Goal: Information Seeking & Learning: Learn about a topic

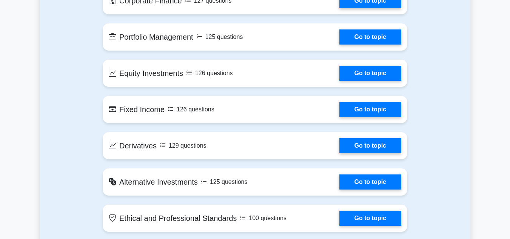
scroll to position [692, 0]
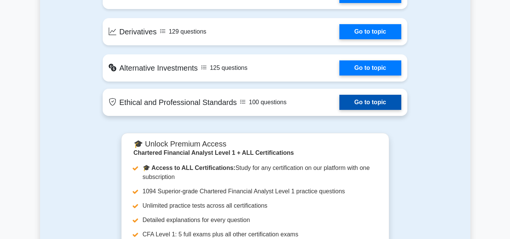
click at [361, 100] on link "Go to topic" at bounding box center [370, 102] width 62 height 15
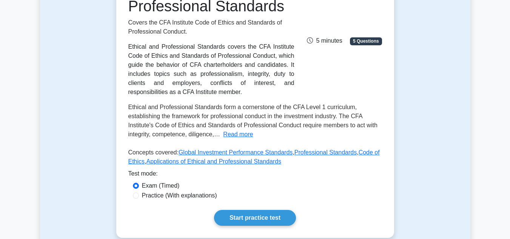
scroll to position [130, 0]
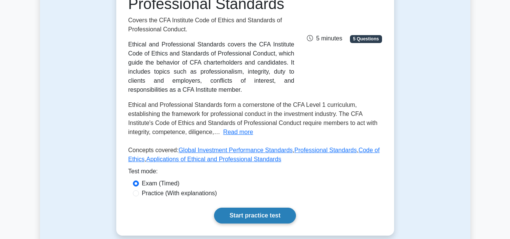
click at [253, 208] on link "Start practice test" at bounding box center [255, 216] width 82 height 16
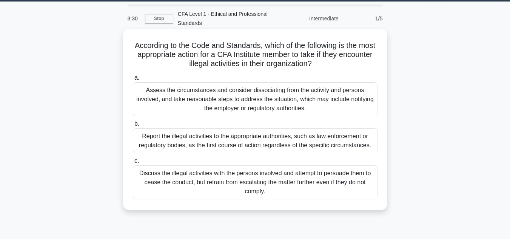
scroll to position [14, 0]
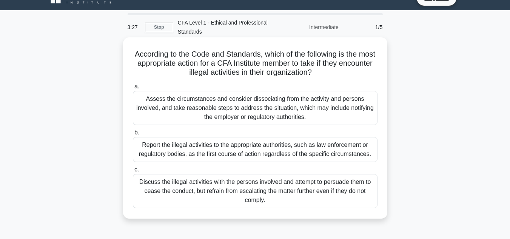
click at [208, 107] on div "Assess the circumstances and consider dissociating from the activity and person…" at bounding box center [255, 108] width 245 height 34
click at [133, 89] on input "a. Assess the circumstances and consider dissociating from the activity and per…" at bounding box center [133, 86] width 0 height 5
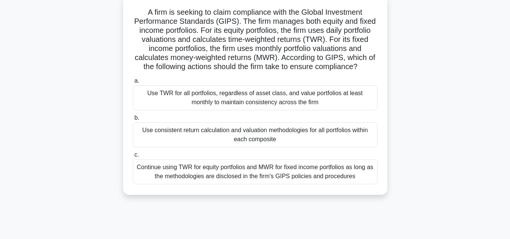
scroll to position [56, 0]
click at [269, 131] on div "Use consistent return calculation and valuation methodologies for all portfolio…" at bounding box center [255, 134] width 245 height 25
click at [133, 120] on input "b. Use consistent return calculation and valuation methodologies for all portfo…" at bounding box center [133, 117] width 0 height 5
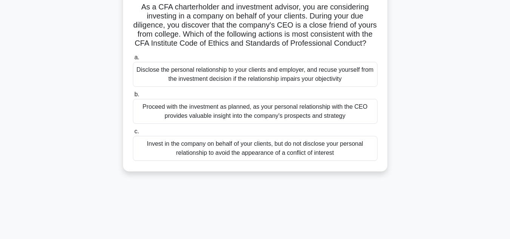
scroll to position [62, 0]
click at [269, 123] on div "Proceed with the investment as planned, as your personal relationship with the …" at bounding box center [255, 110] width 245 height 25
click at [133, 97] on input "b. Proceed with the investment as planned, as your personal relationship with t…" at bounding box center [133, 94] width 0 height 5
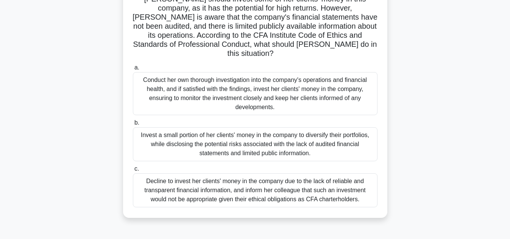
scroll to position [114, 0]
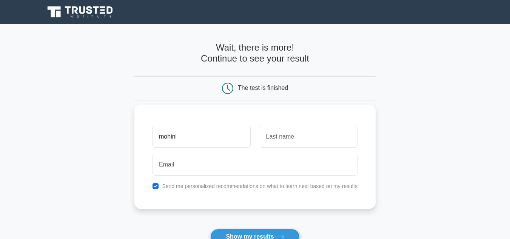
type input "mohini"
click at [281, 134] on input "text" at bounding box center [309, 137] width 98 height 22
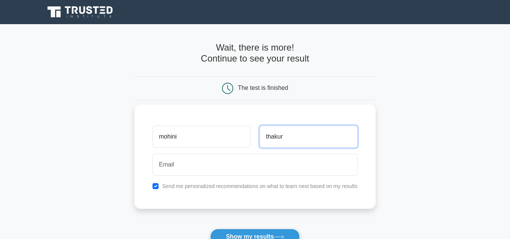
type input "thakur"
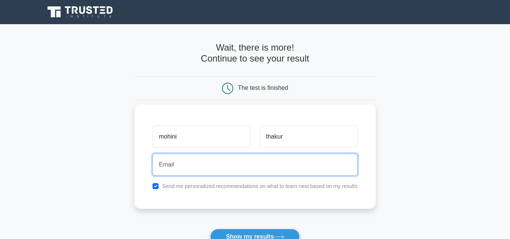
click at [226, 169] on input "email" at bounding box center [254, 165] width 205 height 22
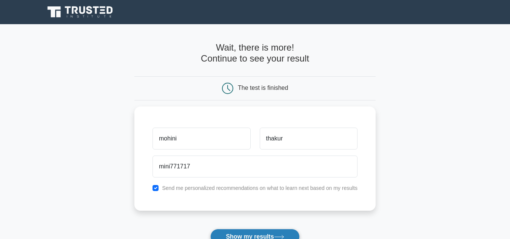
click at [249, 231] on button "Show my results" at bounding box center [254, 237] width 89 height 16
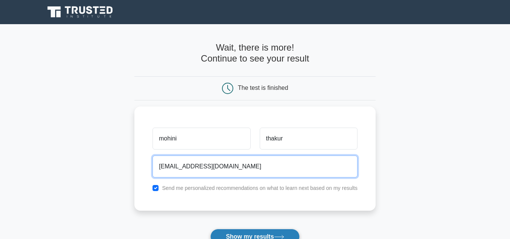
type input "mini771717@gmail.com"
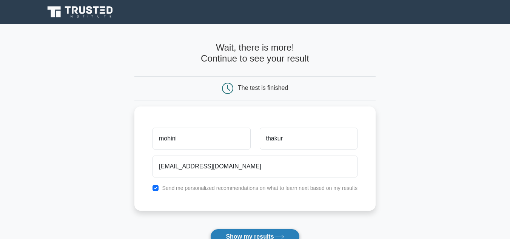
click at [235, 236] on button "Show my results" at bounding box center [254, 237] width 89 height 16
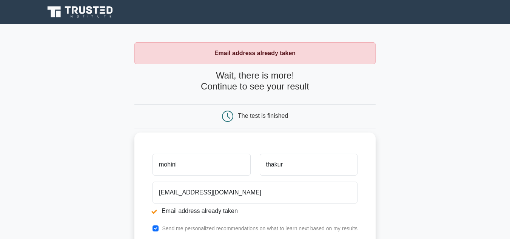
click at [162, 164] on input "mohini" at bounding box center [201, 165] width 98 height 22
click at [163, 164] on input "mohini" at bounding box center [201, 165] width 98 height 22
click at [196, 166] on input "Mohini" at bounding box center [201, 165] width 98 height 22
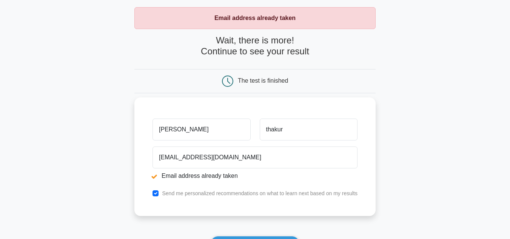
scroll to position [39, 0]
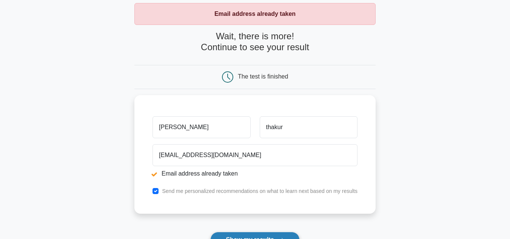
type input "[PERSON_NAME]"
click at [252, 233] on button "Show my results" at bounding box center [254, 240] width 89 height 16
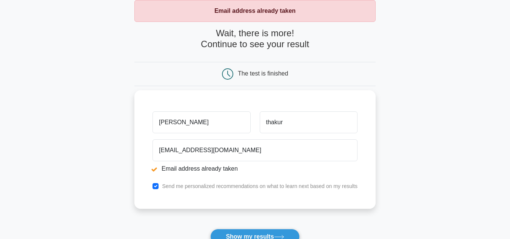
scroll to position [43, 0]
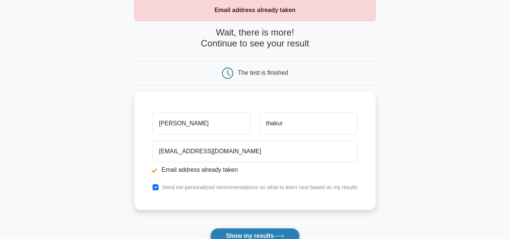
click at [251, 231] on button "Show my results" at bounding box center [254, 236] width 89 height 16
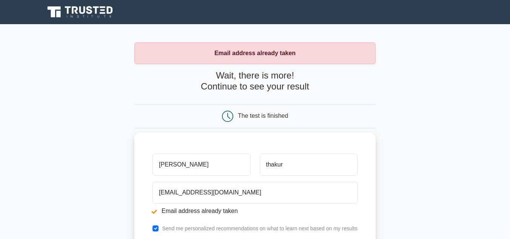
click at [215, 164] on input "[PERSON_NAME]" at bounding box center [201, 165] width 98 height 22
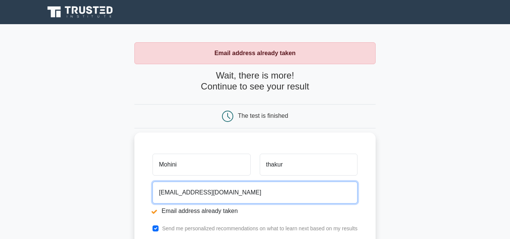
click at [215, 199] on input "[EMAIL_ADDRESS][DOMAIN_NAME]" at bounding box center [254, 193] width 205 height 22
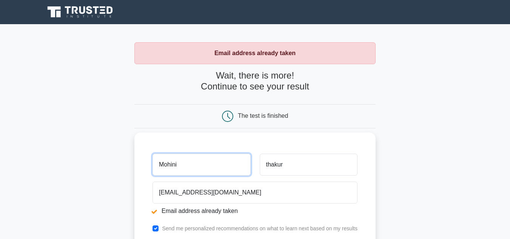
click at [186, 166] on input "Mohini" at bounding box center [201, 165] width 98 height 22
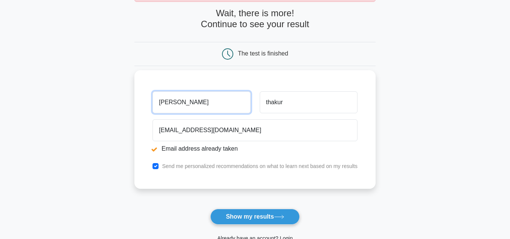
scroll to position [64, 0]
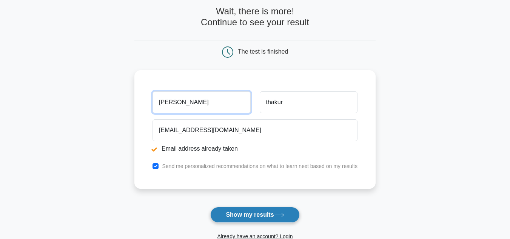
type input "[PERSON_NAME]"
click at [284, 215] on icon at bounding box center [279, 215] width 10 height 4
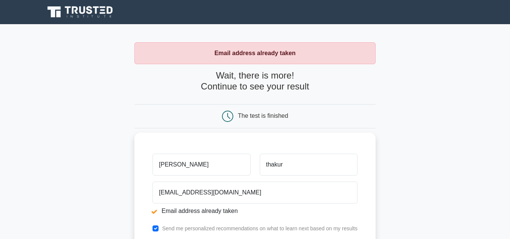
click at [214, 175] on input "[PERSON_NAME]" at bounding box center [201, 165] width 98 height 22
type input "M"
click at [163, 165] on input "mohini" at bounding box center [201, 165] width 98 height 22
click at [186, 167] on input "Mohini" at bounding box center [201, 165] width 98 height 22
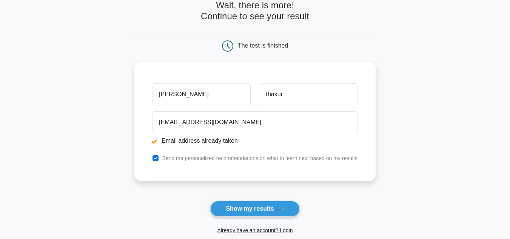
scroll to position [72, 0]
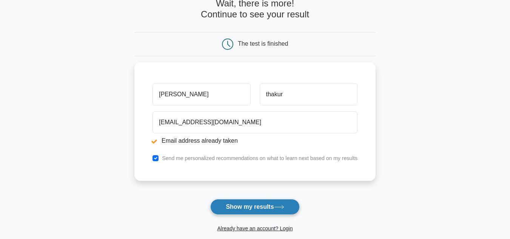
type input "[PERSON_NAME]"
click at [275, 204] on button "Show my results" at bounding box center [254, 207] width 89 height 16
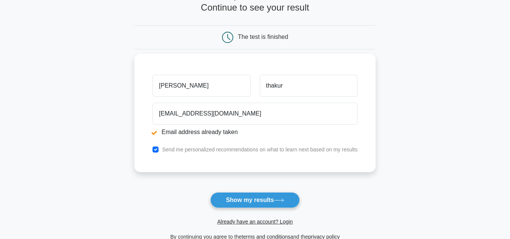
scroll to position [79, 0]
click at [158, 148] on input "checkbox" at bounding box center [155, 149] width 6 height 6
checkbox input "false"
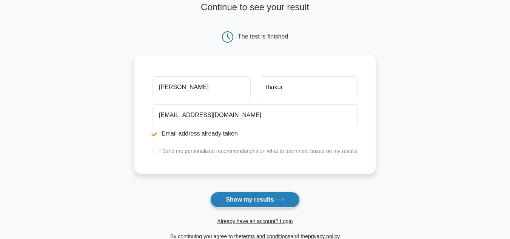
click at [221, 201] on button "Show my results" at bounding box center [254, 200] width 89 height 16
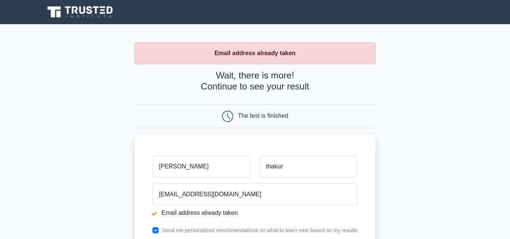
click at [258, 121] on div "The test is finished" at bounding box center [255, 116] width 161 height 11
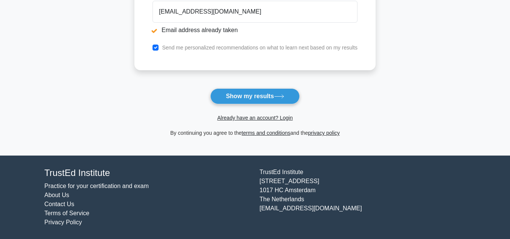
scroll to position [182, 0]
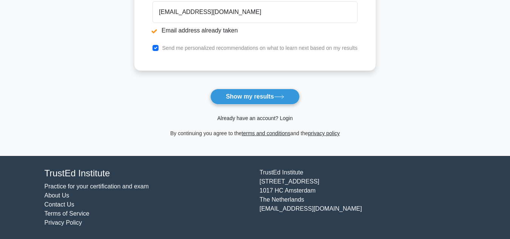
click at [267, 115] on link "Already have an account? Login" at bounding box center [254, 118] width 75 height 6
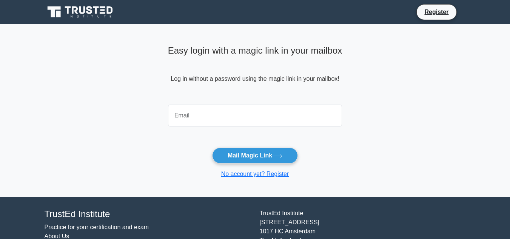
click at [258, 112] on input "email" at bounding box center [255, 116] width 174 height 22
type input "[EMAIL_ADDRESS][DOMAIN_NAME]"
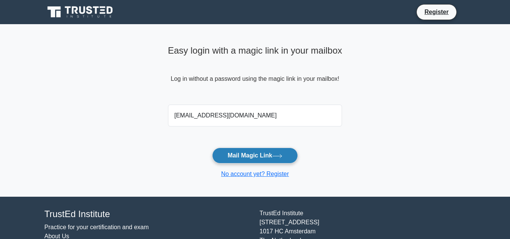
click at [249, 161] on button "Mail Magic Link" at bounding box center [255, 156] width 86 height 16
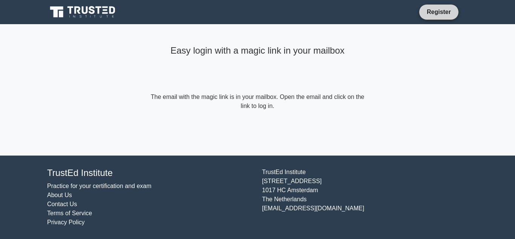
click at [445, 12] on link "Register" at bounding box center [439, 11] width 33 height 9
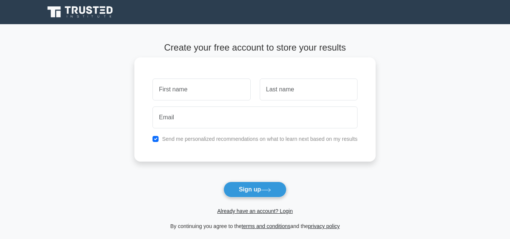
click at [199, 91] on input "text" at bounding box center [201, 89] width 98 height 22
type input "[PERSON_NAME]"
click at [272, 95] on input "text" at bounding box center [309, 89] width 98 height 22
type input "thakur"
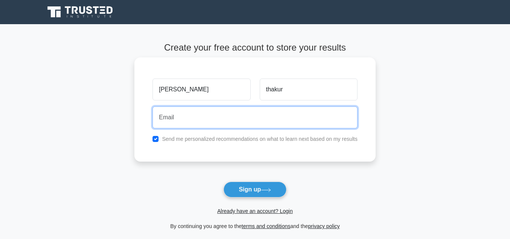
click at [234, 117] on input "email" at bounding box center [254, 117] width 205 height 22
type input "[EMAIL_ADDRESS][DOMAIN_NAME]"
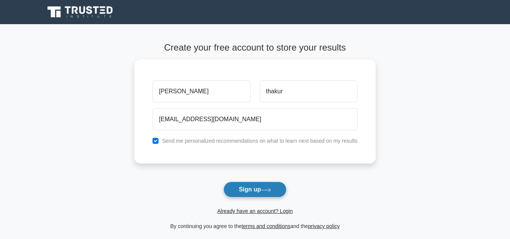
click at [240, 183] on button "Sign up" at bounding box center [254, 190] width 63 height 16
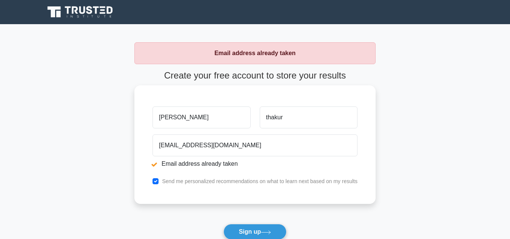
click at [228, 119] on input "[PERSON_NAME]" at bounding box center [201, 117] width 98 height 22
click at [165, 119] on input "[PERSON_NAME]" at bounding box center [201, 117] width 98 height 22
click at [182, 118] on input "[PERSON_NAME]" at bounding box center [201, 117] width 98 height 22
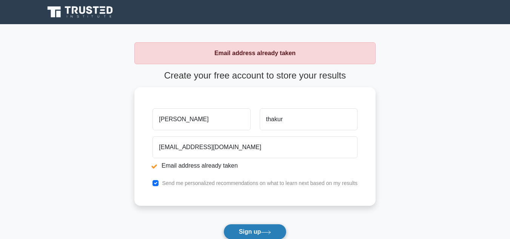
type input "[PERSON_NAME]"
click at [248, 229] on button "Sign up" at bounding box center [254, 232] width 63 height 16
drag, startPoint x: 0, startPoint y: 0, endPoint x: 248, endPoint y: 229, distance: 337.6
click at [248, 229] on form "Create your free account to store your results mohini thakur thakur mini771717@…" at bounding box center [254, 171] width 241 height 203
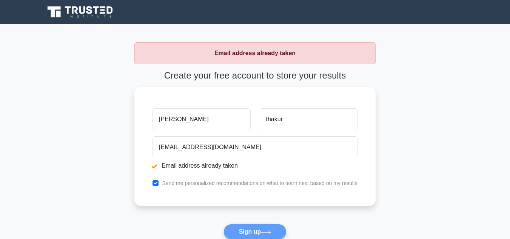
click at [248, 229] on form "Create your free account to store your results mohini thakur thakur mini771717@…" at bounding box center [254, 171] width 241 height 203
click at [276, 231] on button "Sign up" at bounding box center [254, 232] width 63 height 16
click at [276, 231] on form "Create your free account to store your results Mohini Thakur thakur mini771717@…" at bounding box center [254, 171] width 241 height 203
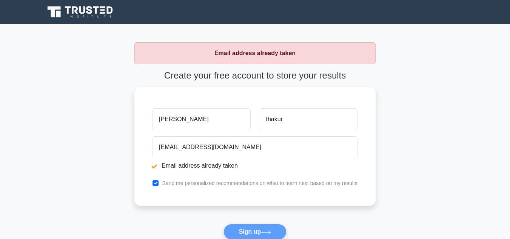
click at [276, 231] on form "Create your free account to store your results Mohini Thakur thakur mini771717@…" at bounding box center [254, 171] width 241 height 203
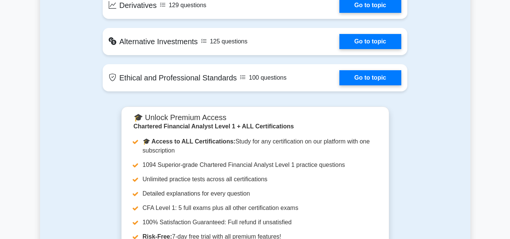
scroll to position [718, 0]
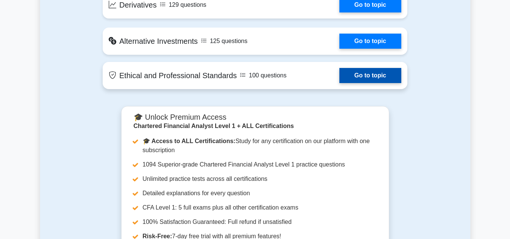
click at [357, 74] on link "Go to topic" at bounding box center [370, 75] width 62 height 15
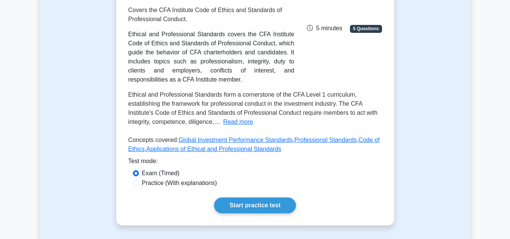
scroll to position [140, 0]
click at [198, 169] on div "Exam (Timed)" at bounding box center [255, 174] width 254 height 10
click at [140, 179] on div "Practice (With explanations)" at bounding box center [255, 183] width 245 height 9
click at [139, 179] on div "Practice (With explanations)" at bounding box center [255, 183] width 245 height 9
click at [137, 180] on input "Practice (With explanations)" at bounding box center [136, 183] width 6 height 6
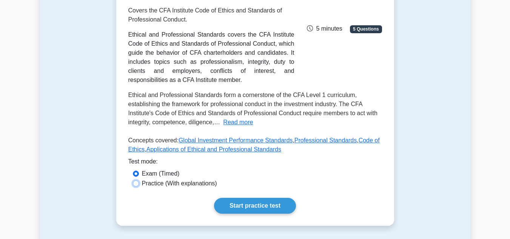
radio input "true"
click at [137, 180] on input "Practice (With explanations)" at bounding box center [136, 183] width 6 height 6
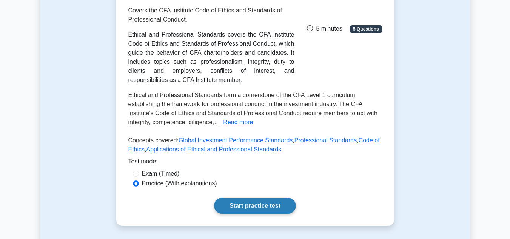
click at [226, 199] on link "Start practice test" at bounding box center [255, 206] width 82 height 16
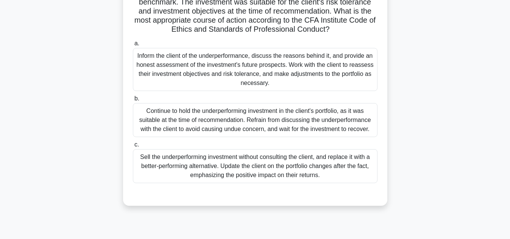
scroll to position [92, 0]
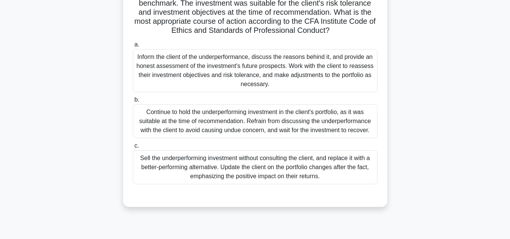
click at [187, 71] on div "Inform the client of the underperformance, discuss the reasons behind it, and p…" at bounding box center [255, 70] width 245 height 43
click at [133, 47] on input "a. Inform the client of the underperformance, discuss the reasons behind it, an…" at bounding box center [133, 44] width 0 height 5
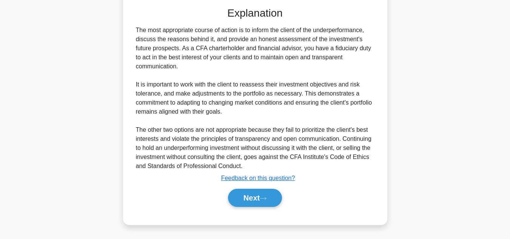
scroll to position [289, 0]
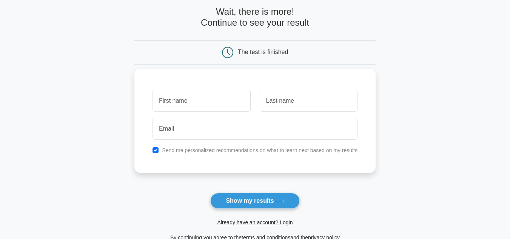
scroll to position [35, 0]
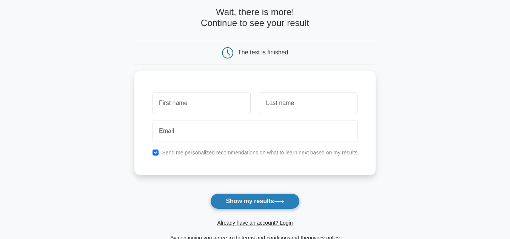
click at [234, 202] on button "Show my results" at bounding box center [254, 201] width 89 height 16
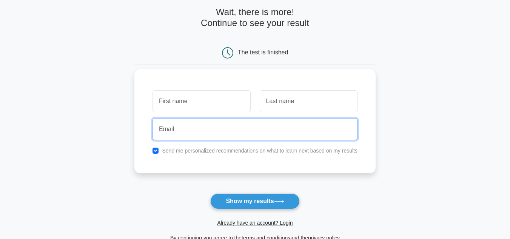
click at [201, 125] on input "email" at bounding box center [254, 129] width 205 height 22
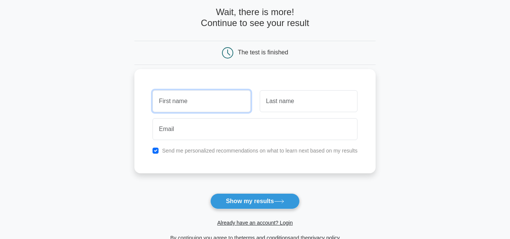
click at [200, 104] on input "text" at bounding box center [201, 101] width 98 height 22
type input "[PERSON_NAME]"
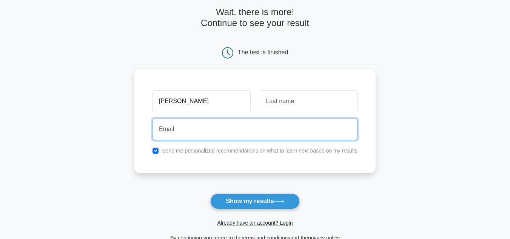
click at [213, 135] on input "email" at bounding box center [254, 129] width 205 height 22
type input "[EMAIL_ADDRESS][DOMAIN_NAME]"
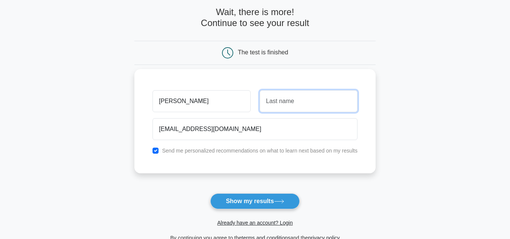
click at [273, 97] on input "text" at bounding box center [309, 101] width 98 height 22
type input "thakur"
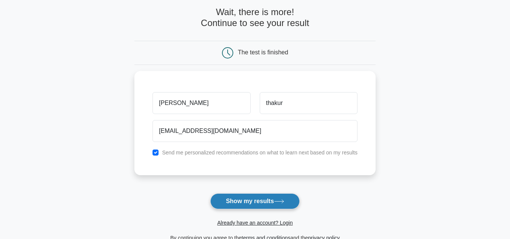
click at [269, 202] on button "Show my results" at bounding box center [254, 201] width 89 height 16
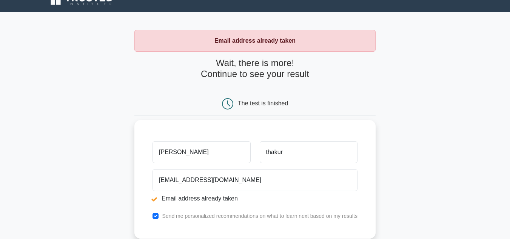
scroll to position [14, 0]
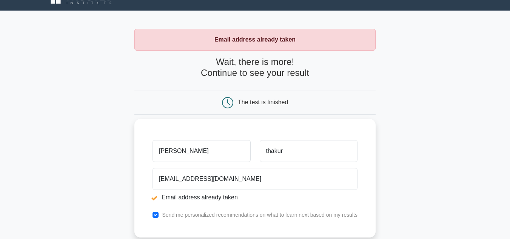
click at [220, 193] on li "Email address already taken" at bounding box center [254, 197] width 205 height 9
click at [219, 156] on input "[PERSON_NAME]" at bounding box center [201, 151] width 98 height 22
click at [225, 154] on input "Mohini thakur" at bounding box center [201, 151] width 98 height 22
type input "M"
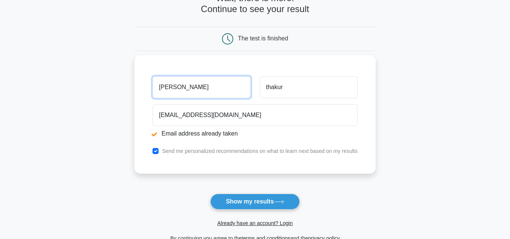
scroll to position [76, 0]
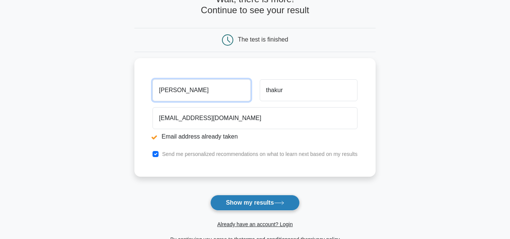
type input "[PERSON_NAME]"
click at [281, 200] on button "Show my results" at bounding box center [254, 203] width 89 height 16
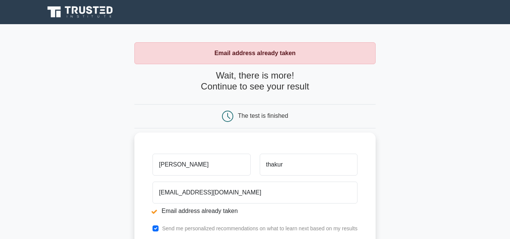
click at [179, 168] on input "[PERSON_NAME]" at bounding box center [201, 165] width 98 height 22
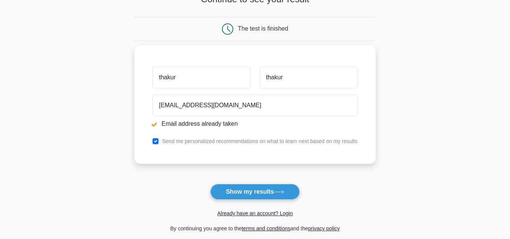
scroll to position [86, 0]
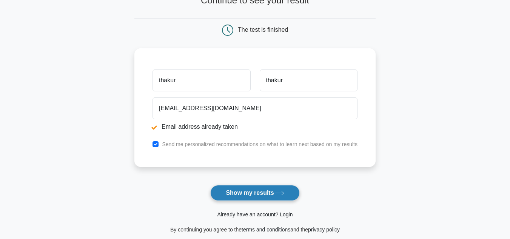
type input "thakur"
click at [220, 187] on button "Show my results" at bounding box center [254, 193] width 89 height 16
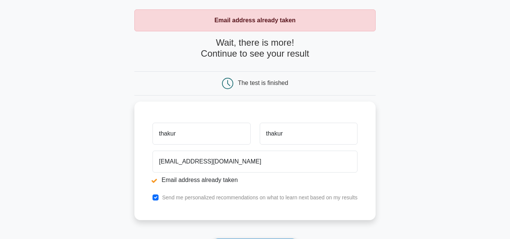
scroll to position [33, 0]
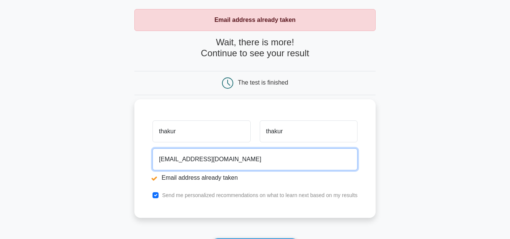
click at [233, 158] on input "[EMAIL_ADDRESS][DOMAIN_NAME]" at bounding box center [254, 159] width 205 height 22
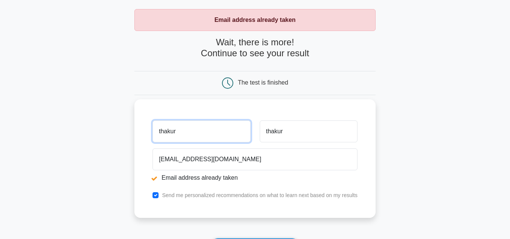
click at [160, 131] on input "thakur" at bounding box center [201, 131] width 98 height 22
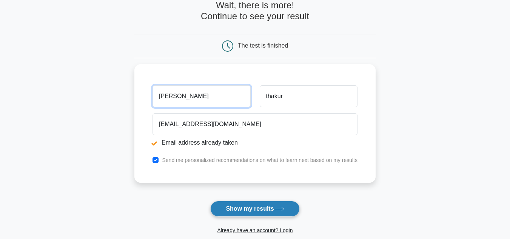
type input "Mohini thakur"
click at [234, 213] on button "Show my results" at bounding box center [254, 209] width 89 height 16
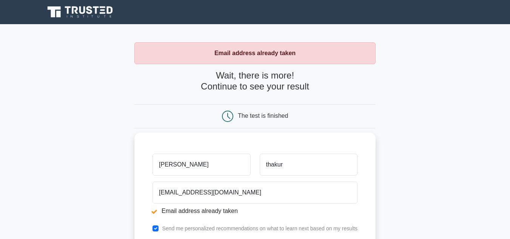
click at [180, 166] on input "[PERSON_NAME]" at bounding box center [201, 165] width 98 height 22
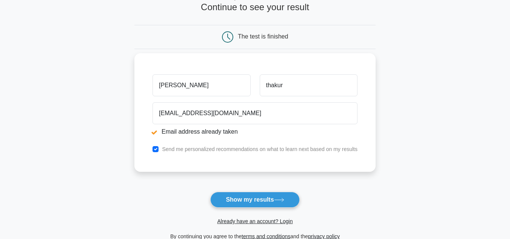
scroll to position [89, 0]
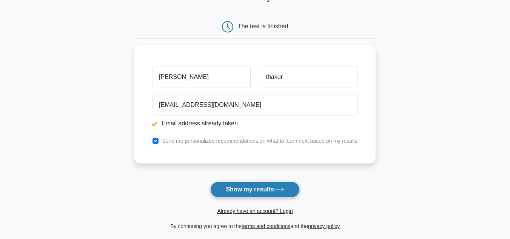
type input "[PERSON_NAME]"
click at [219, 188] on button "Show my results" at bounding box center [254, 190] width 89 height 16
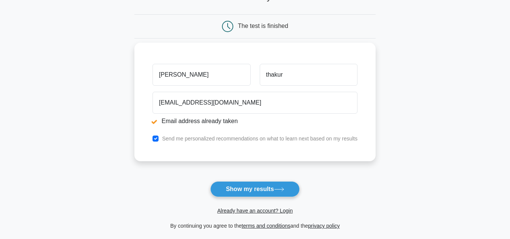
scroll to position [107, 0]
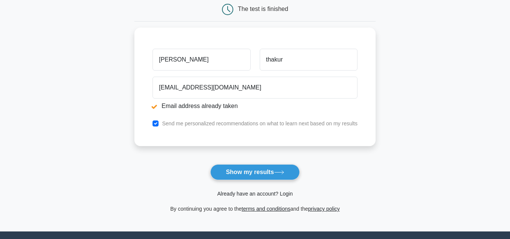
click at [282, 194] on link "Already have an account? Login" at bounding box center [254, 194] width 75 height 6
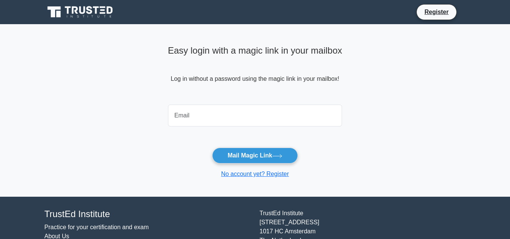
click at [263, 117] on input "email" at bounding box center [255, 116] width 174 height 22
type input "[EMAIL_ADDRESS][DOMAIN_NAME]"
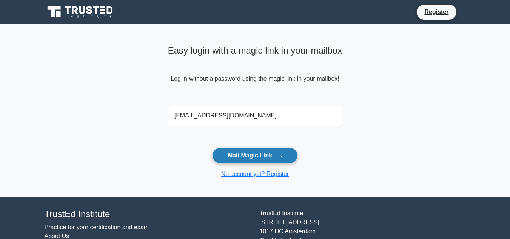
click at [255, 160] on button "Mail Magic Link" at bounding box center [255, 156] width 86 height 16
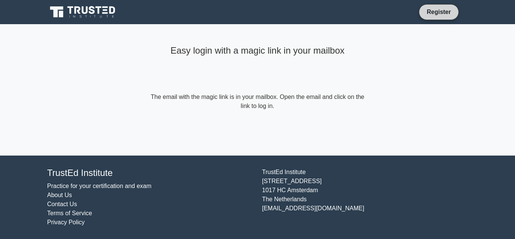
click at [443, 10] on link "Register" at bounding box center [439, 11] width 33 height 9
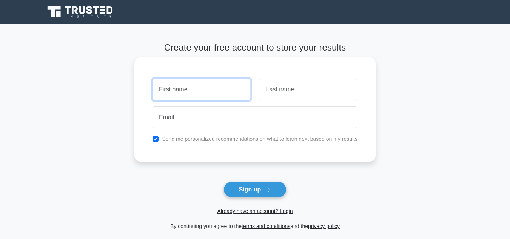
click at [215, 90] on input "text" at bounding box center [201, 89] width 98 height 22
click at [196, 92] on input "text" at bounding box center [201, 89] width 98 height 22
type input "[PERSON_NAME]"
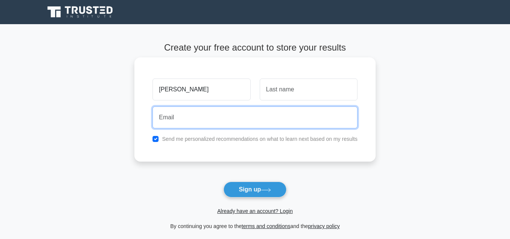
click at [199, 128] on input "email" at bounding box center [254, 117] width 205 height 22
type input "mini771717@gmail.com"
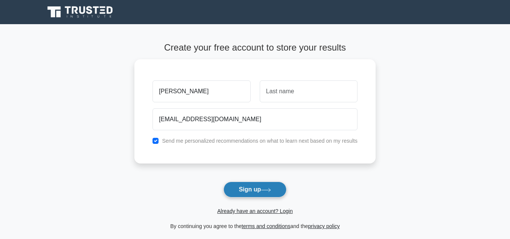
click at [244, 188] on button "Sign up" at bounding box center [254, 190] width 63 height 16
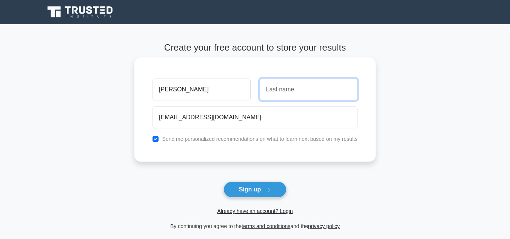
click at [281, 94] on input "text" at bounding box center [309, 89] width 98 height 22
type input "thakur"
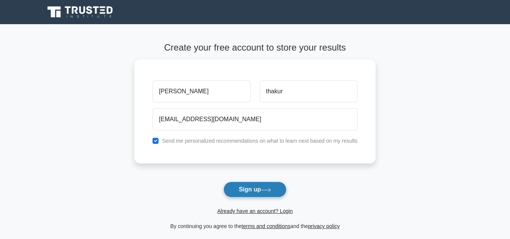
click at [267, 188] on icon at bounding box center [266, 190] width 10 height 4
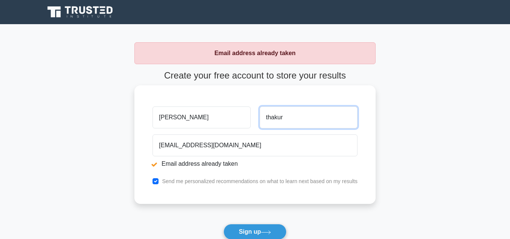
click at [301, 128] on input "thakur" at bounding box center [309, 117] width 98 height 22
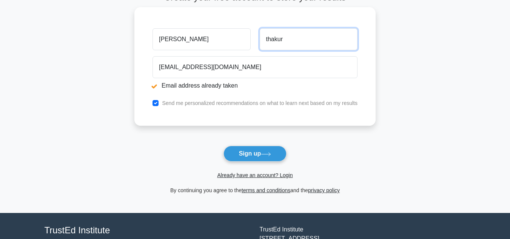
scroll to position [78, 0]
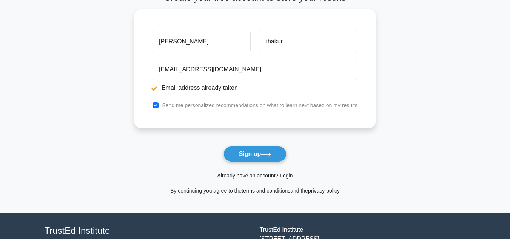
click at [288, 176] on link "Already have an account? Login" at bounding box center [254, 175] width 75 height 6
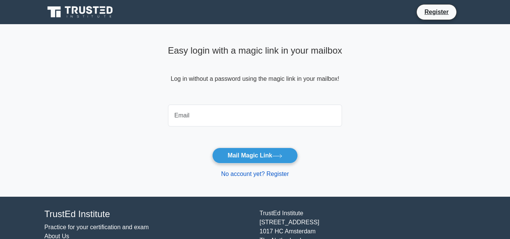
click at [246, 171] on link "No account yet? Register" at bounding box center [255, 174] width 68 height 6
